Goal: Find specific page/section: Find specific page/section

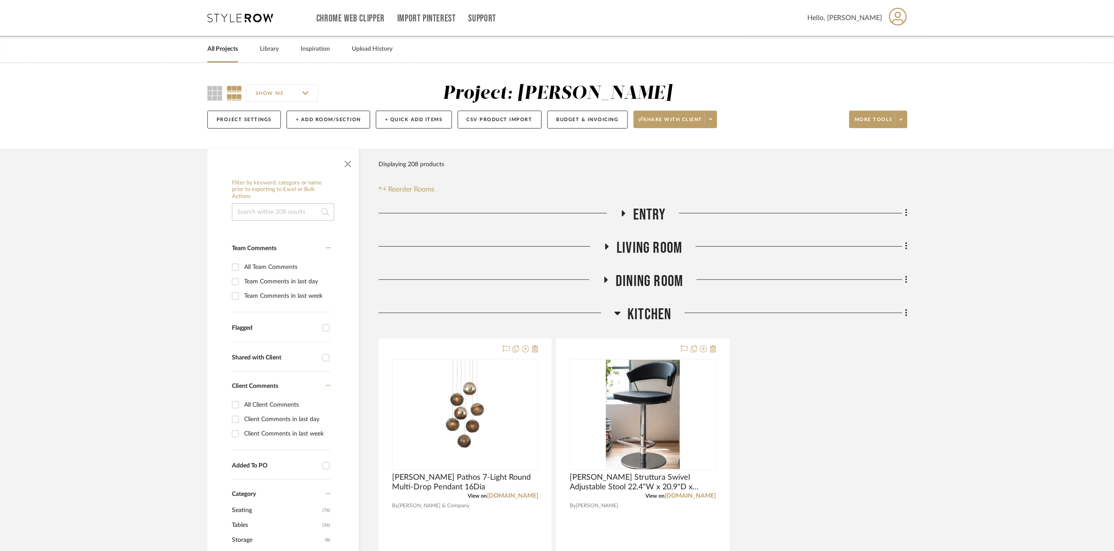
click at [626, 311] on h3 "Kitchen" at bounding box center [642, 314] width 57 height 19
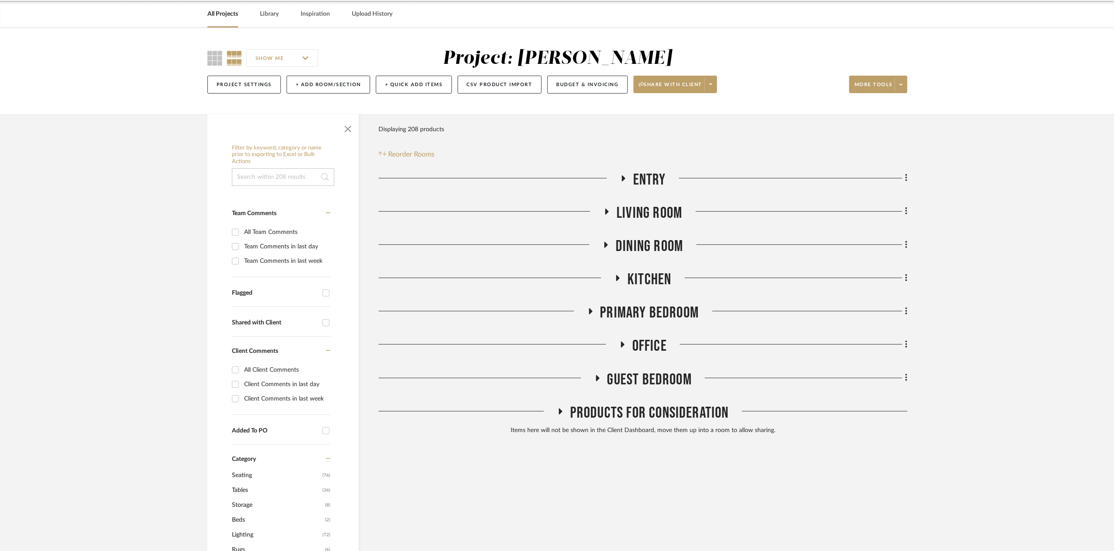
scroll to position [88, 0]
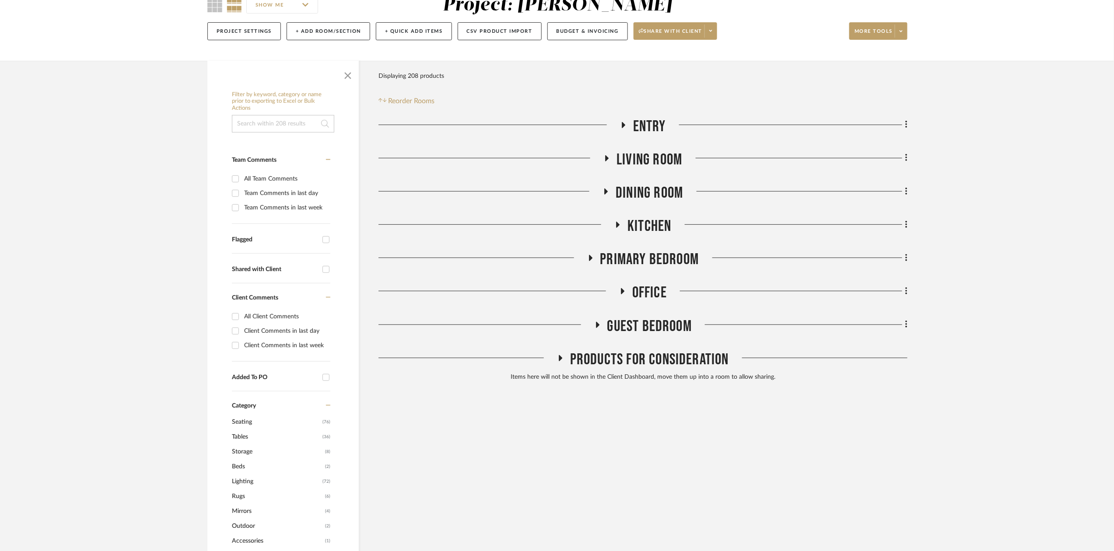
click at [626, 319] on span "Guest Bedroom" at bounding box center [649, 326] width 85 height 19
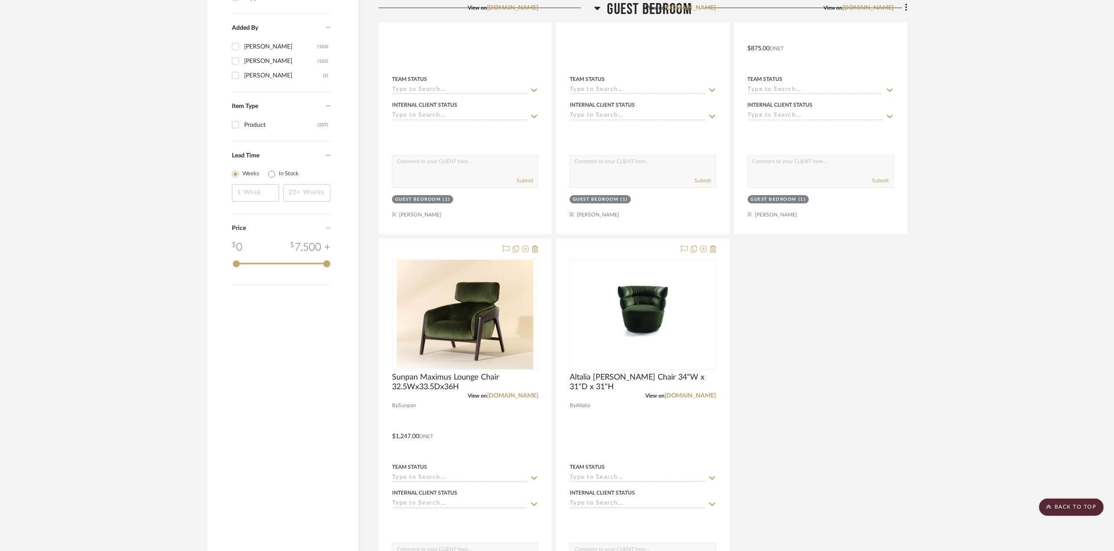
scroll to position [1134, 0]
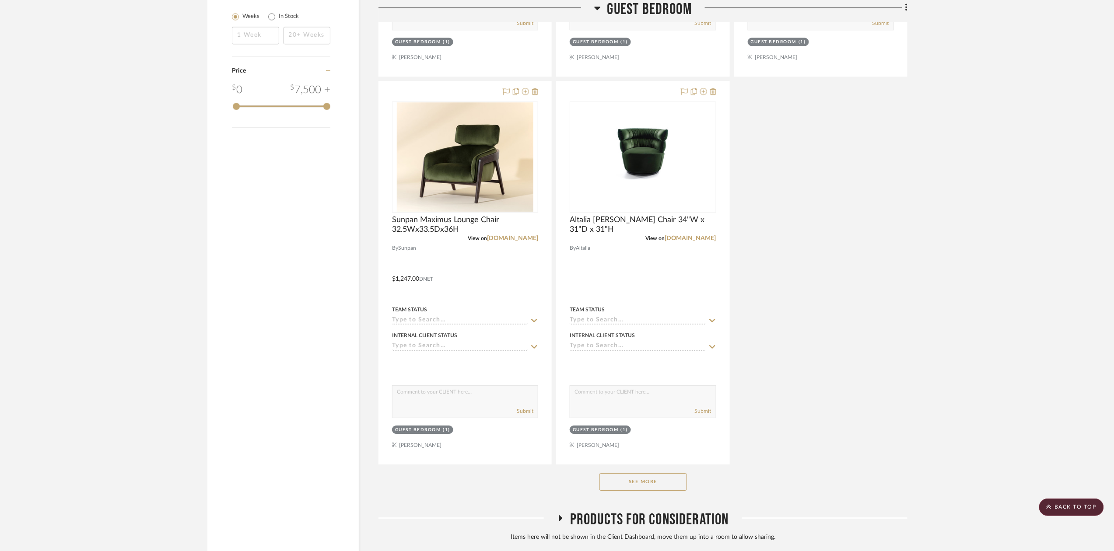
click at [625, 485] on button "See More" at bounding box center [642, 481] width 87 height 17
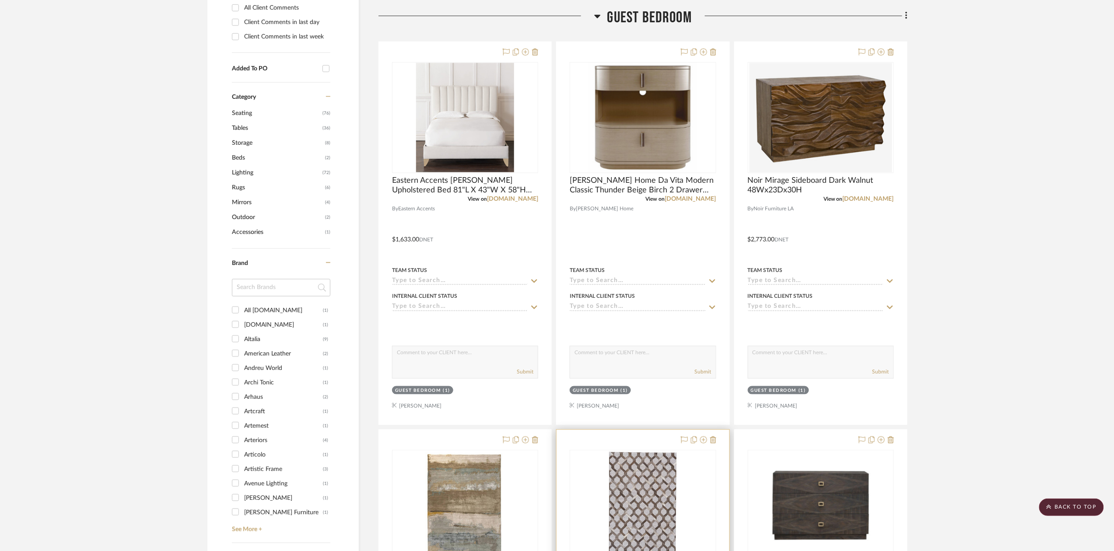
scroll to position [387, 0]
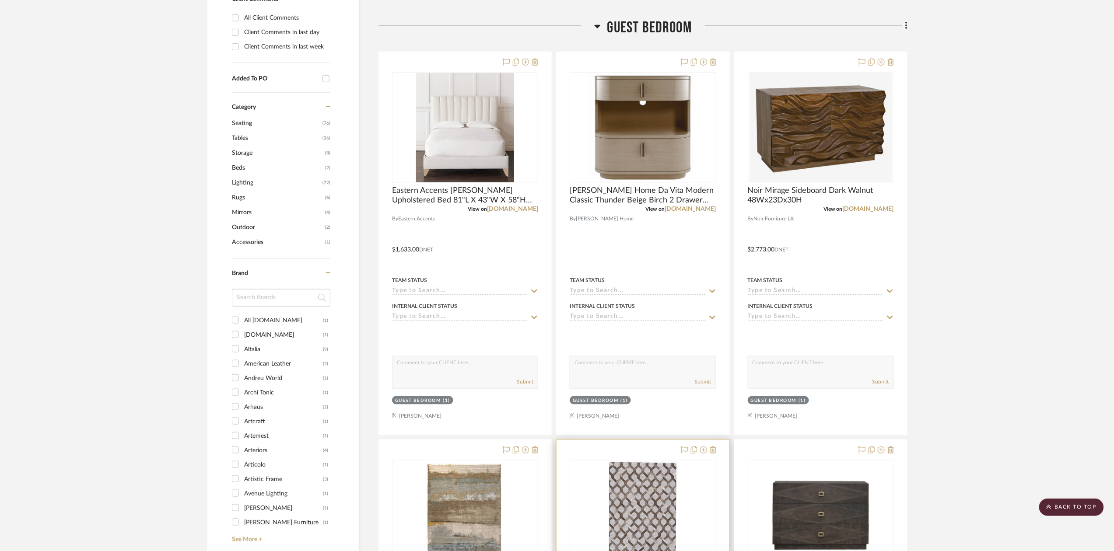
click at [706, 296] on sr-typeahead at bounding box center [643, 291] width 146 height 8
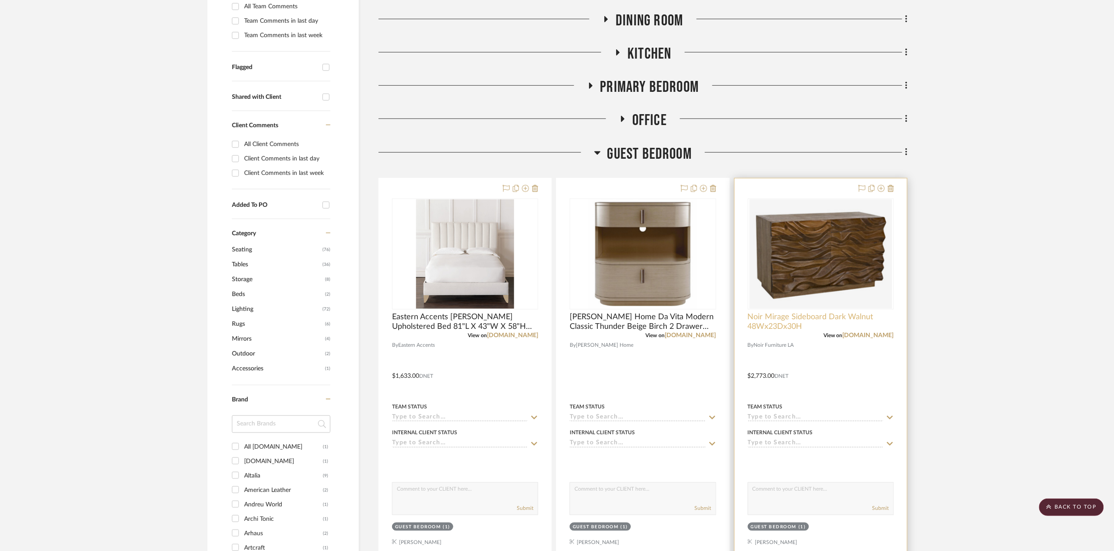
scroll to position [291, 0]
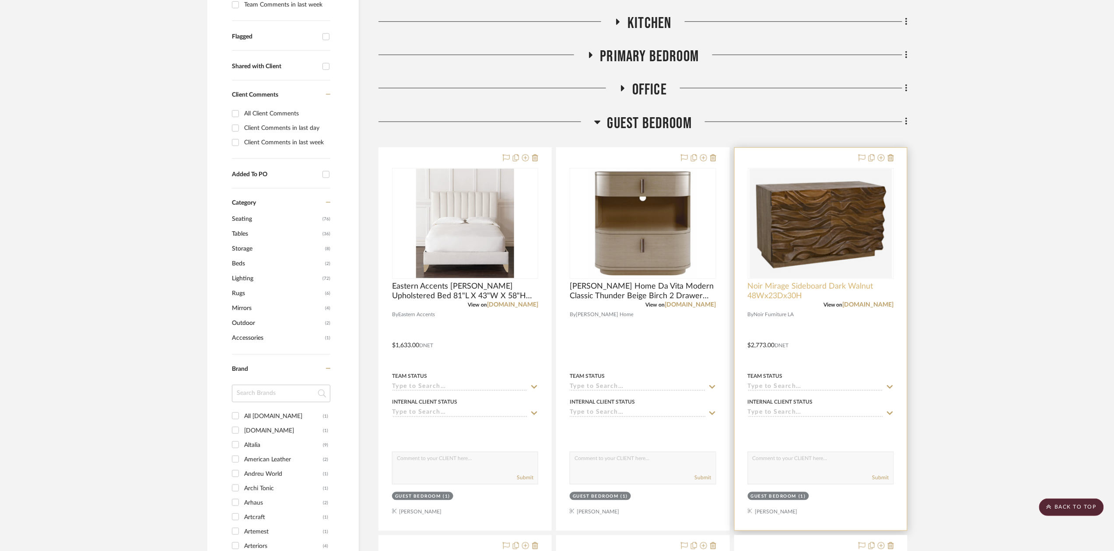
click at [888, 203] on img "0" at bounding box center [820, 223] width 143 height 109
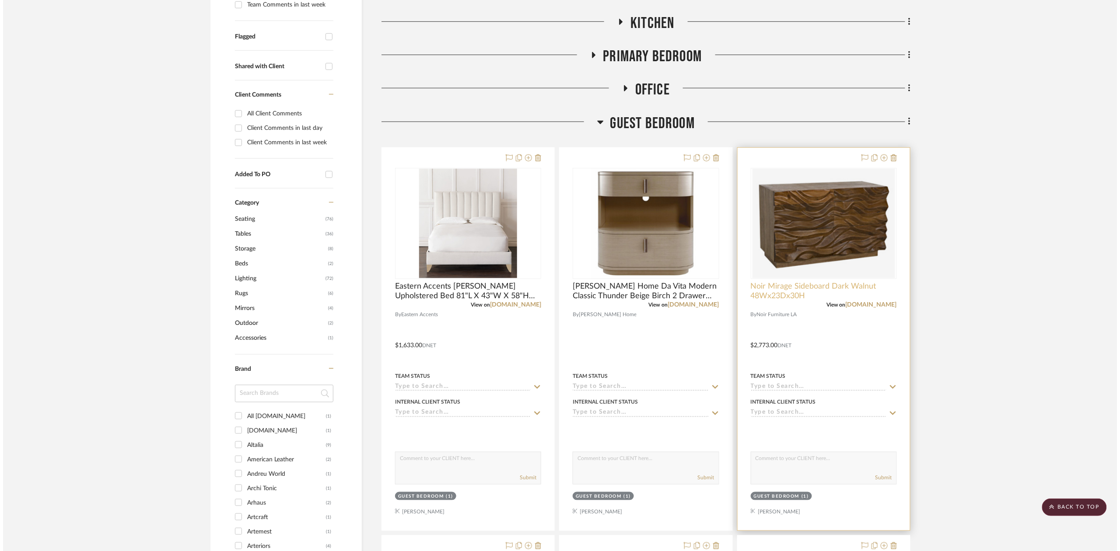
scroll to position [0, 0]
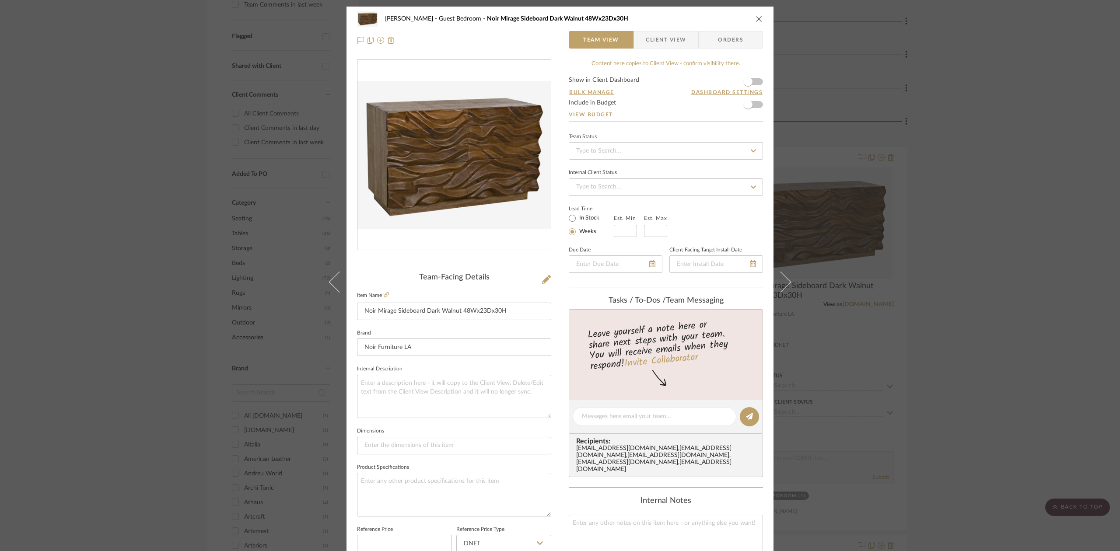
click at [984, 201] on div "Sutton Guest Bedroom Noir Mirage Sideboard Dark Walnut 48Wx23Dx30H Team View Cl…" at bounding box center [560, 275] width 1120 height 551
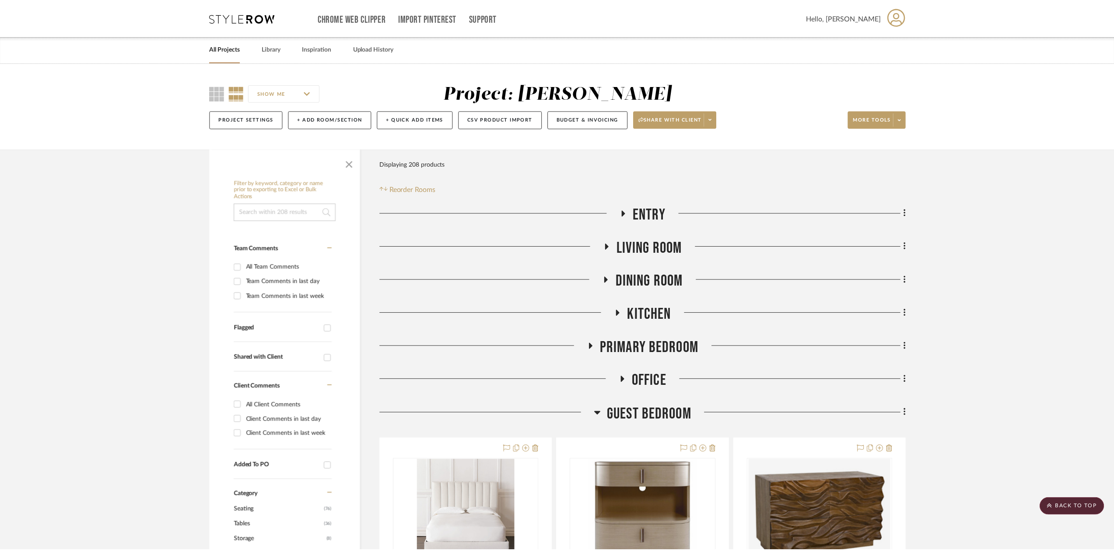
scroll to position [291, 0]
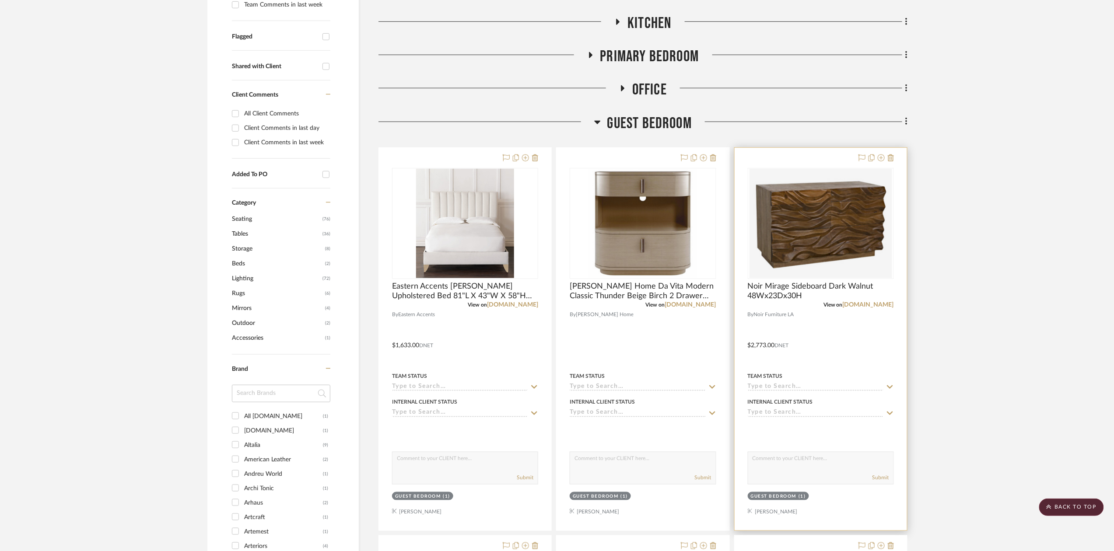
click at [835, 247] on img "0" at bounding box center [820, 223] width 143 height 109
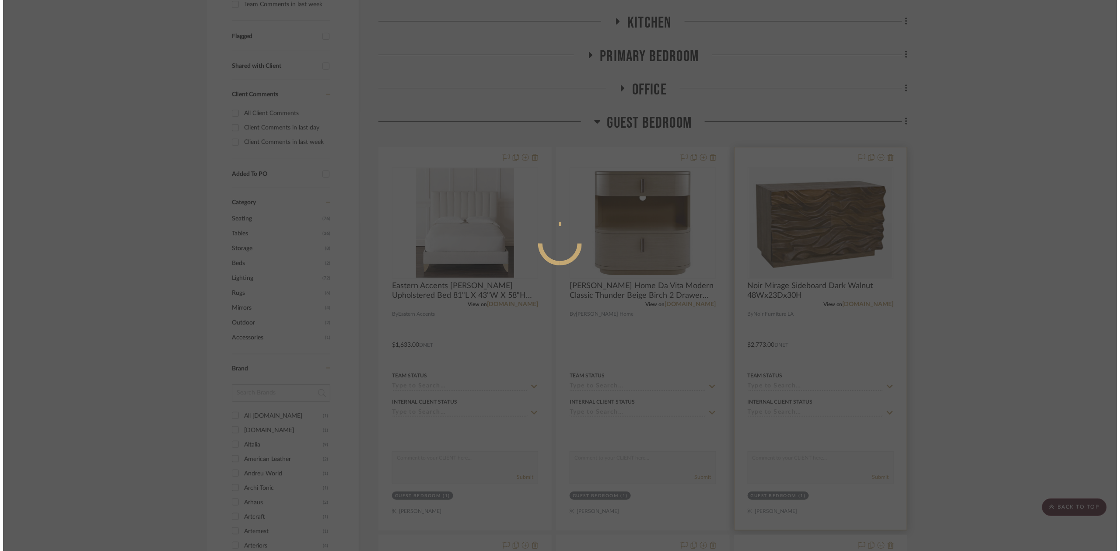
scroll to position [0, 0]
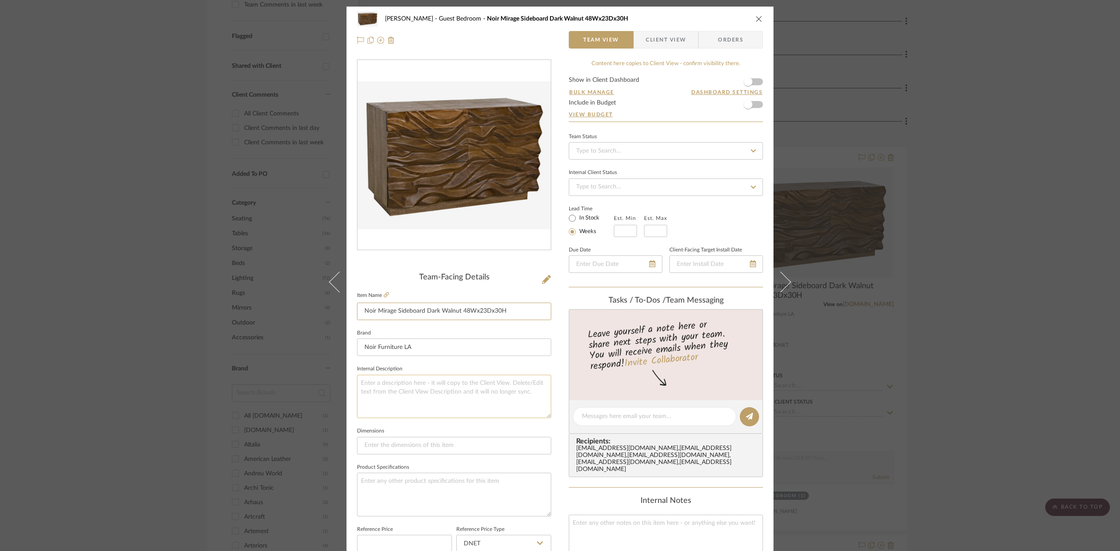
drag, startPoint x: 354, startPoint y: 312, endPoint x: 519, endPoint y: 384, distance: 179.3
click at [519, 384] on div "Team-Facing Details Item Name Noir Mirage Sideboard Dark Walnut 48Wx23Dx30H Bra…" at bounding box center [454, 420] width 194 height 294
click at [386, 294] on icon at bounding box center [386, 294] width 5 height 5
click at [945, 226] on div "Sutton Guest Bedroom Noir Mirage Sideboard Dark Walnut 48Wx23Dx30H Team View Cl…" at bounding box center [560, 275] width 1120 height 551
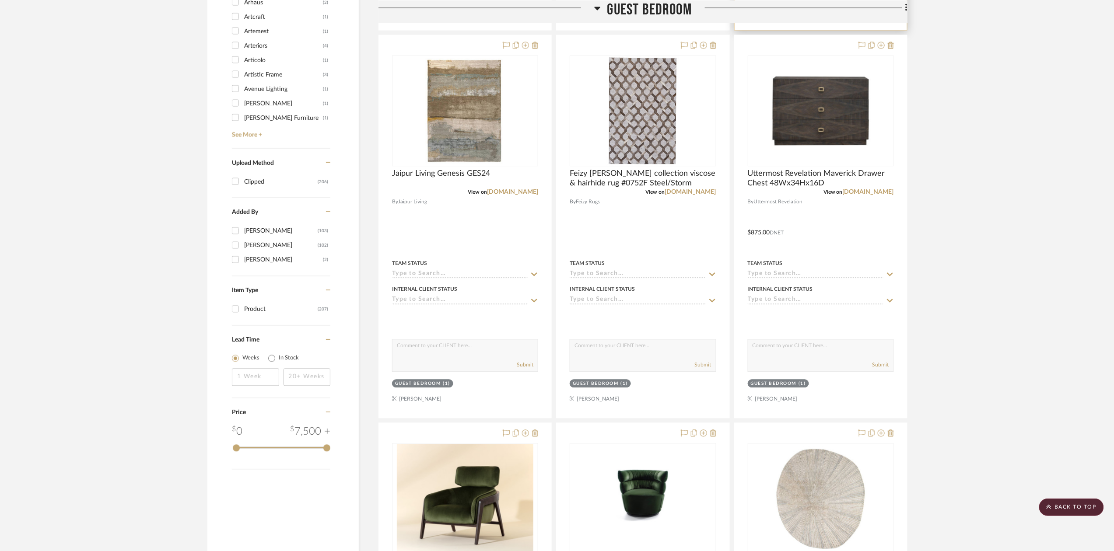
scroll to position [795, 0]
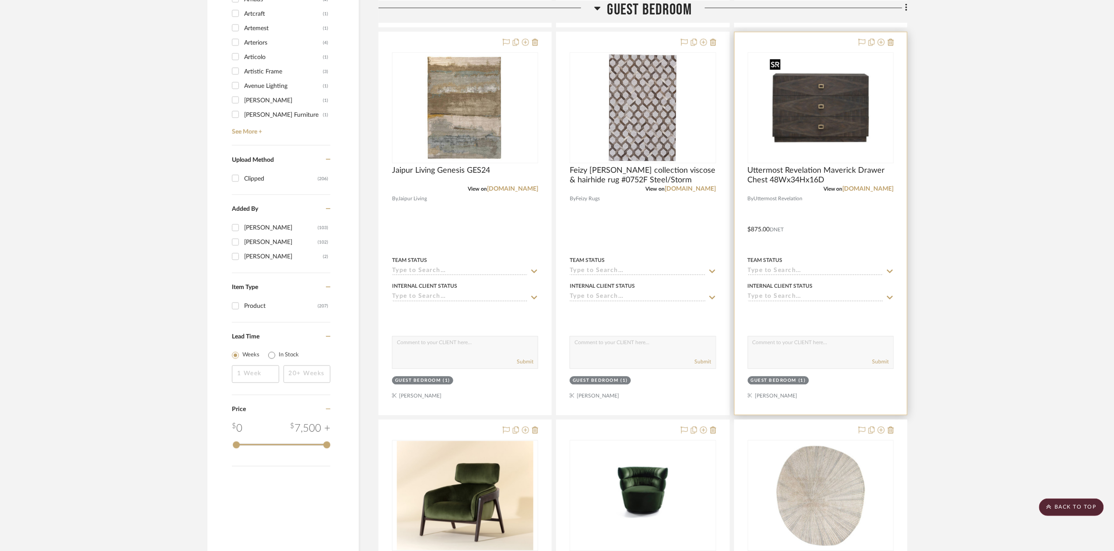
click at [807, 111] on img "0" at bounding box center [820, 107] width 109 height 109
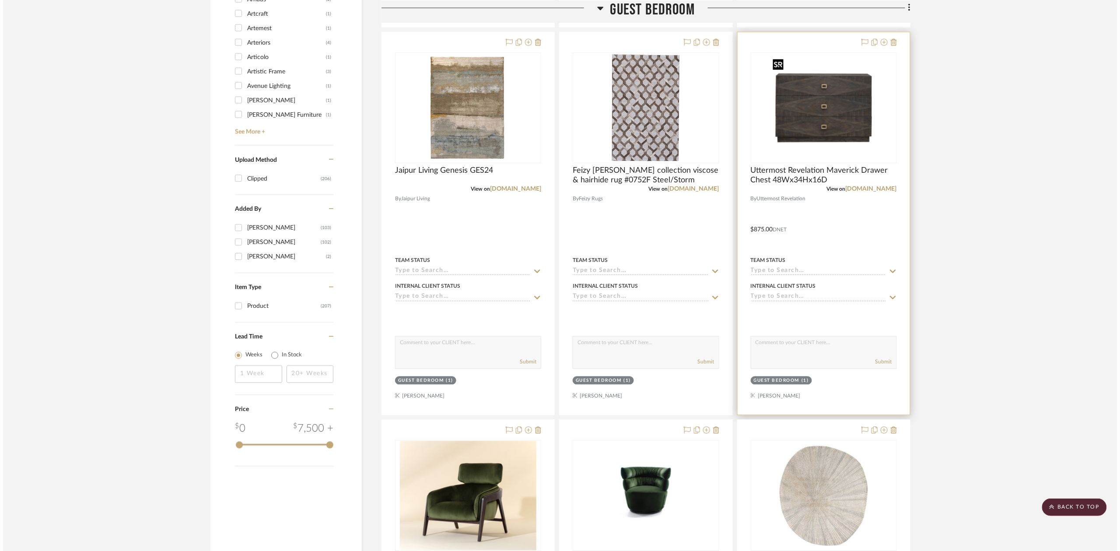
scroll to position [0, 0]
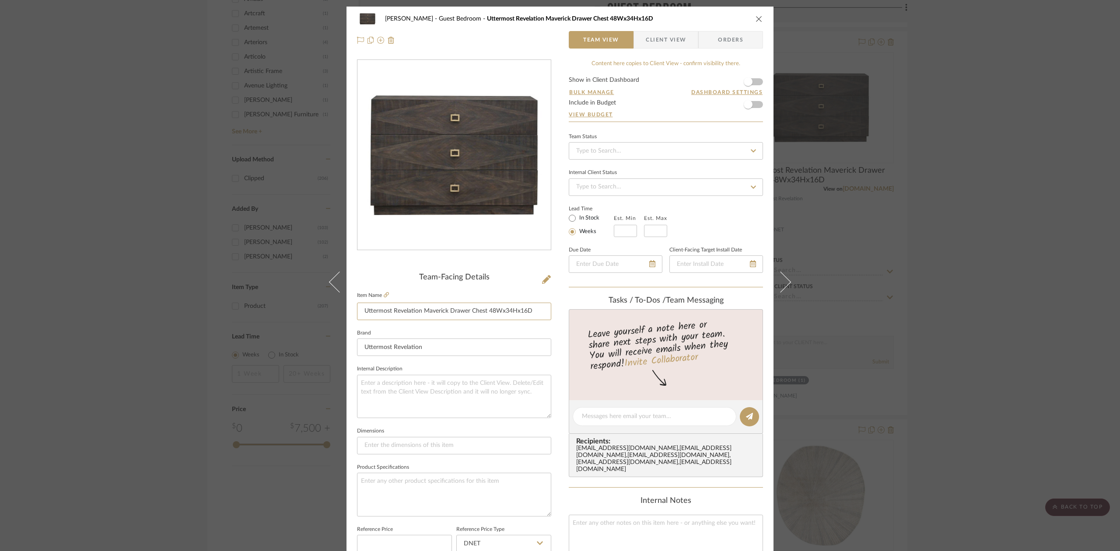
drag, startPoint x: 361, startPoint y: 311, endPoint x: 608, endPoint y: 282, distance: 248.4
click at [608, 282] on div "Sutton Guest Bedroom Uttermost Revelation Maverick Drawer Chest 48Wx34Hx16D Tea…" at bounding box center [559, 411] width 427 height 808
click at [384, 294] on icon at bounding box center [386, 294] width 5 height 5
click at [123, 267] on div "Sutton Guest Bedroom Uttermost Revelation Maverick Drawer Chest 48Wx34Hx16D Tea…" at bounding box center [560, 275] width 1120 height 551
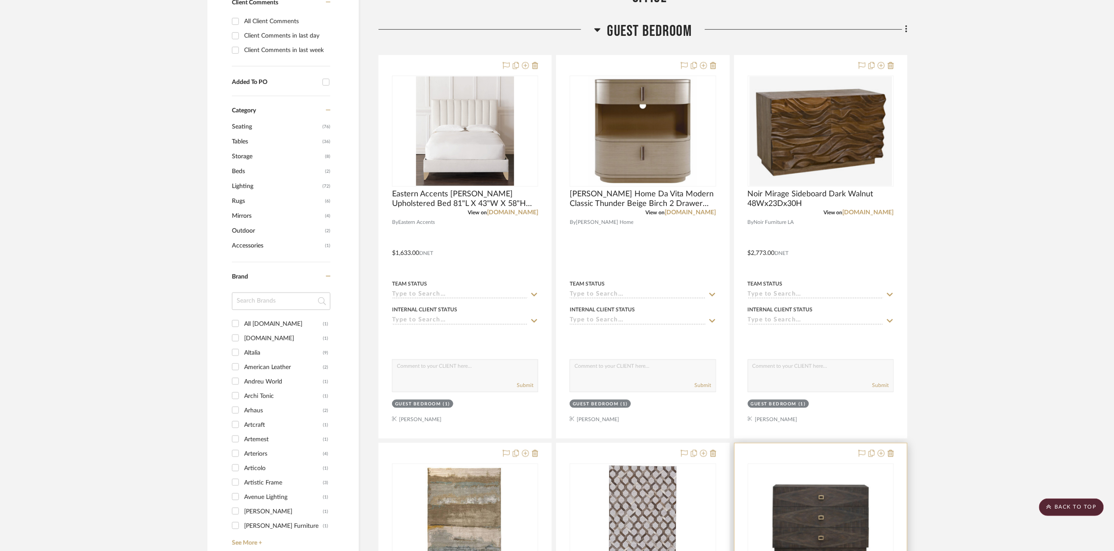
scroll to position [372, 0]
